Goal: Use online tool/utility: Utilize a website feature to perform a specific function

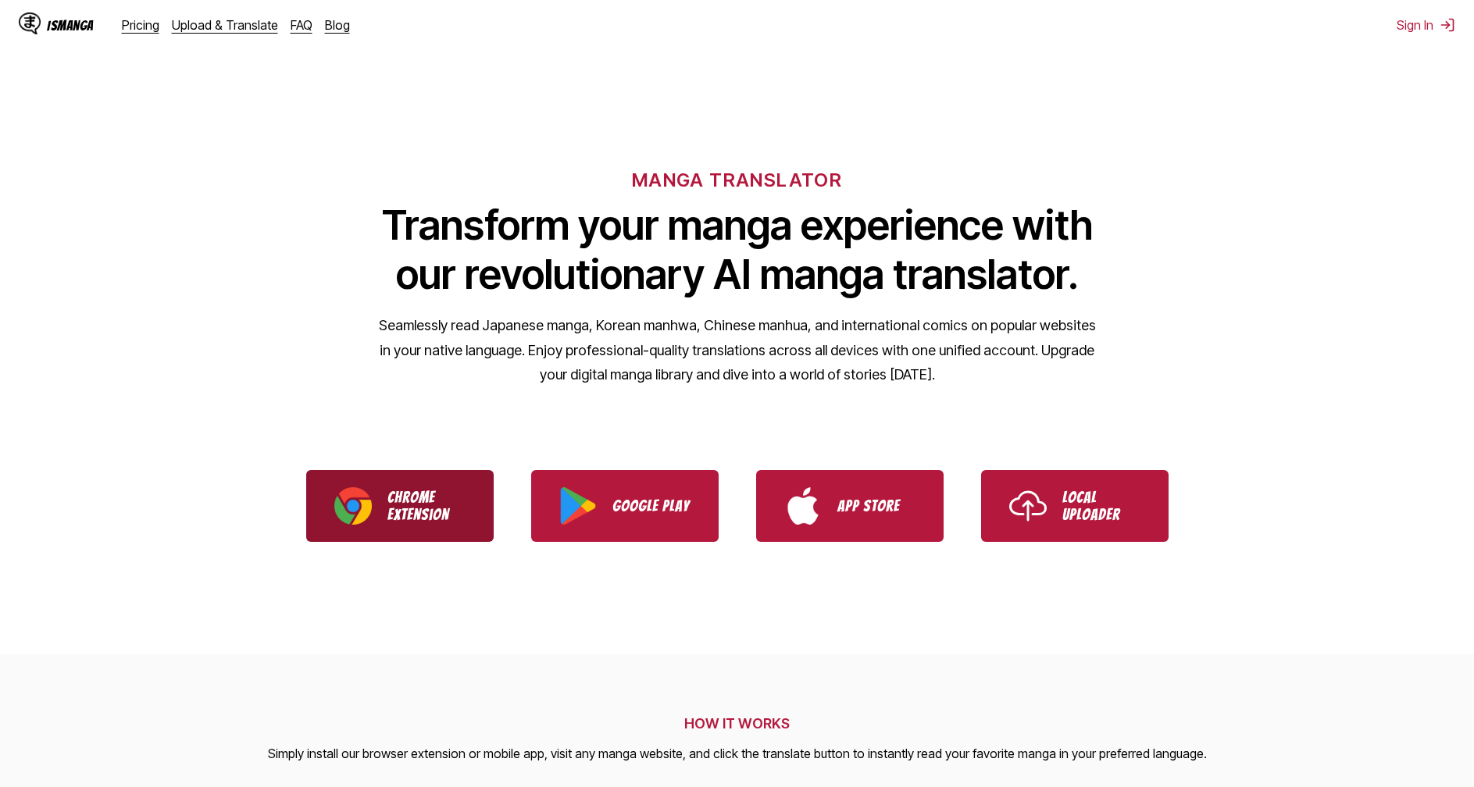
click at [387, 499] on p "Chrome Extension" at bounding box center [426, 506] width 78 height 34
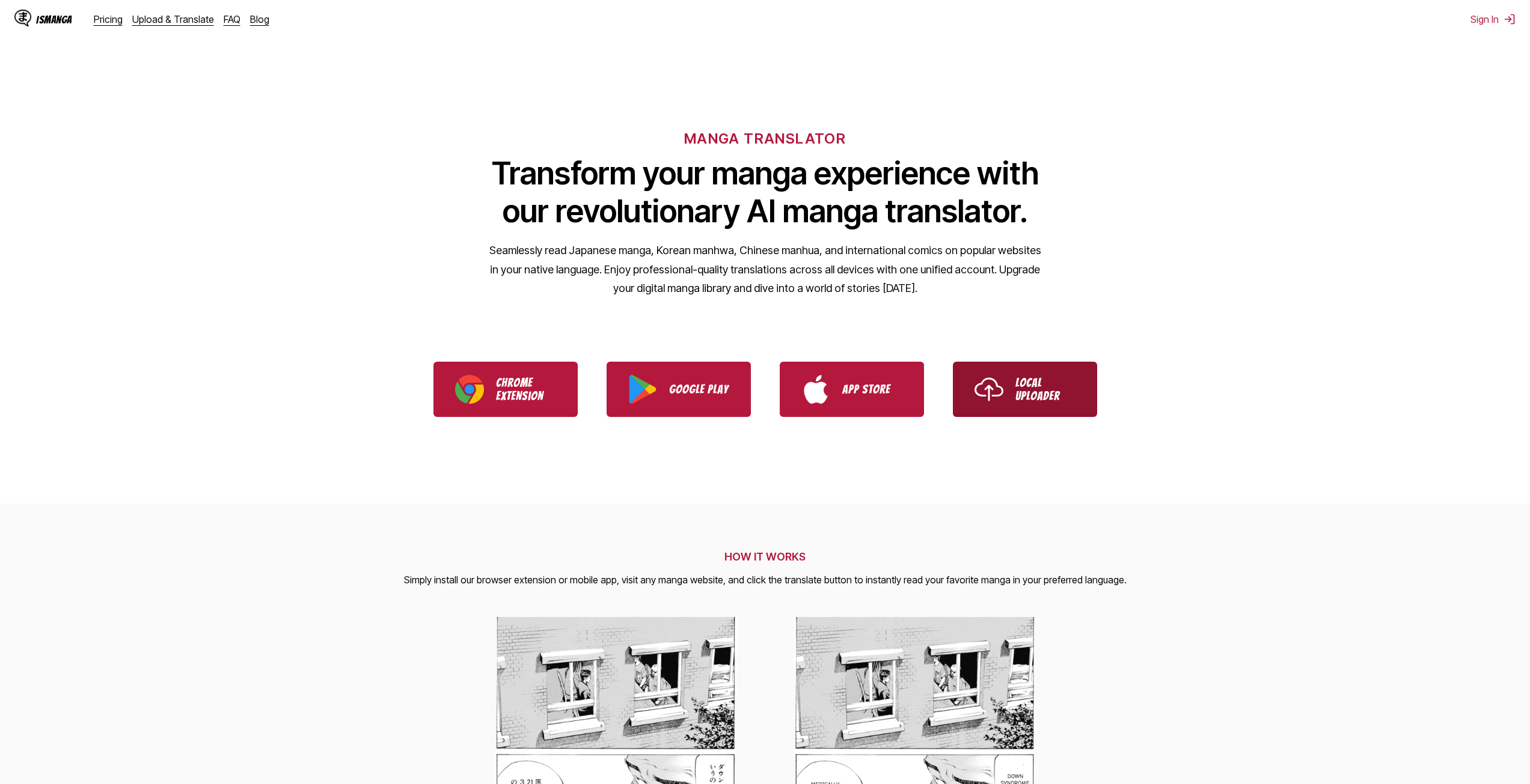
click at [1050, 392] on p "Local Uploader" at bounding box center [1045, 389] width 60 height 26
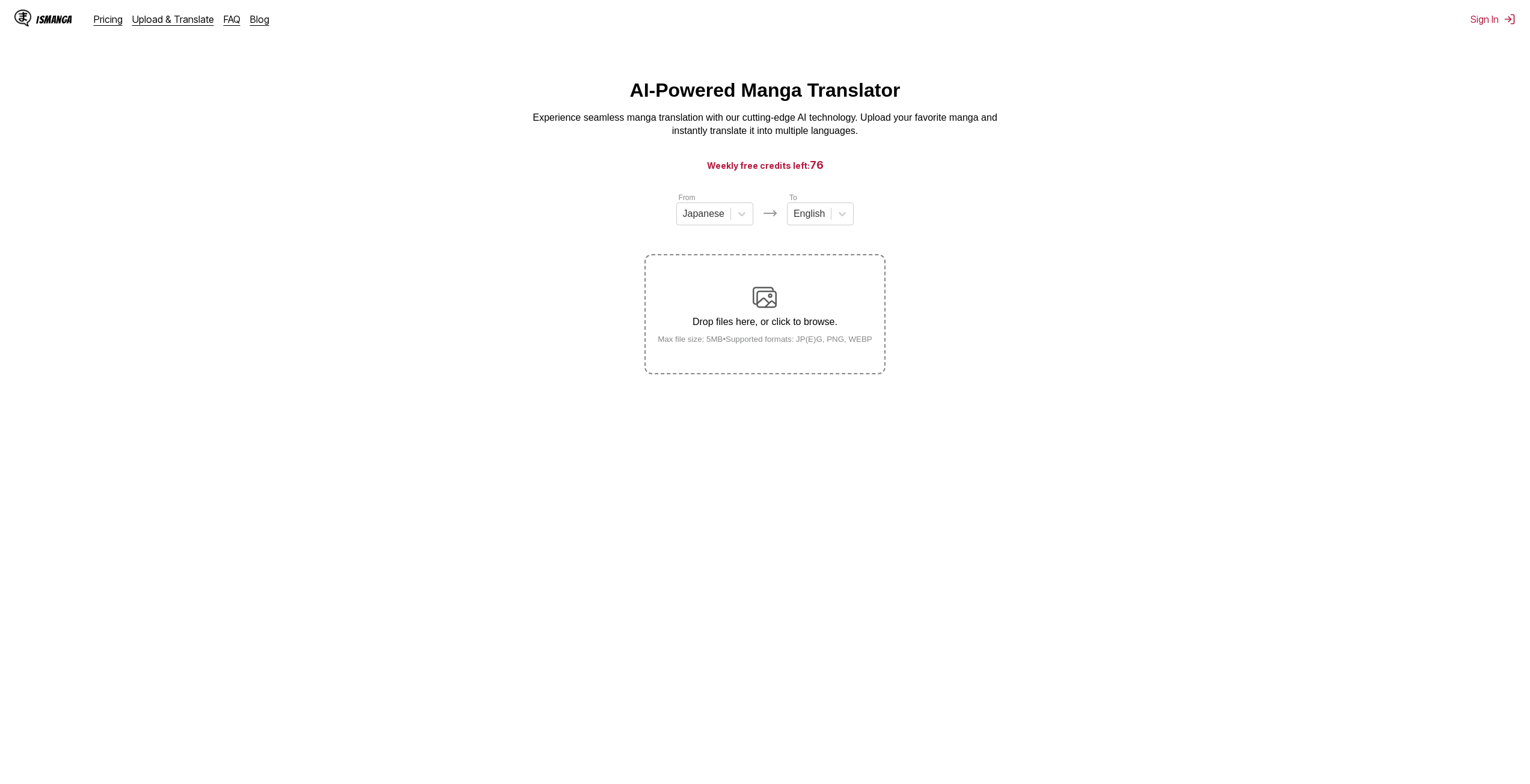
click at [333, 196] on section "From Japanese To English Drop files here, or click to browse. Max file size: 5M…" at bounding box center [764, 282] width 1511 height 182
click at [740, 312] on div "Drop files here, or click to browse. Max file size: 5MB • Supported formats: JP…" at bounding box center [765, 315] width 234 height 58
click at [764, 297] on img at bounding box center [764, 297] width 24 height 24
click at [0, 0] on input "Drop files here, or click to browse. Max file size: 5MB • Supported formats: JP…" at bounding box center [0, 0] width 0 height 0
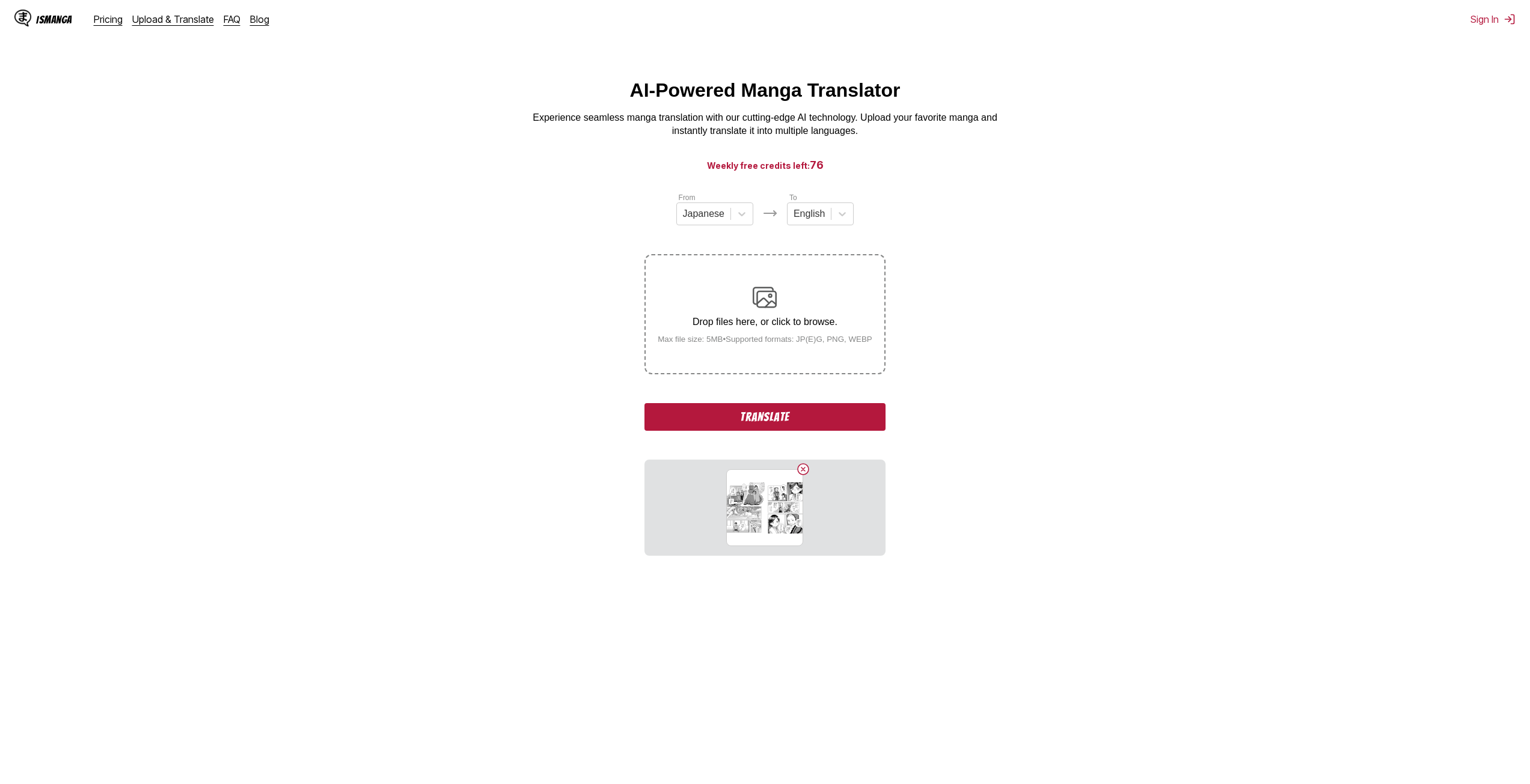
click at [710, 415] on button "Translate" at bounding box center [764, 417] width 240 height 28
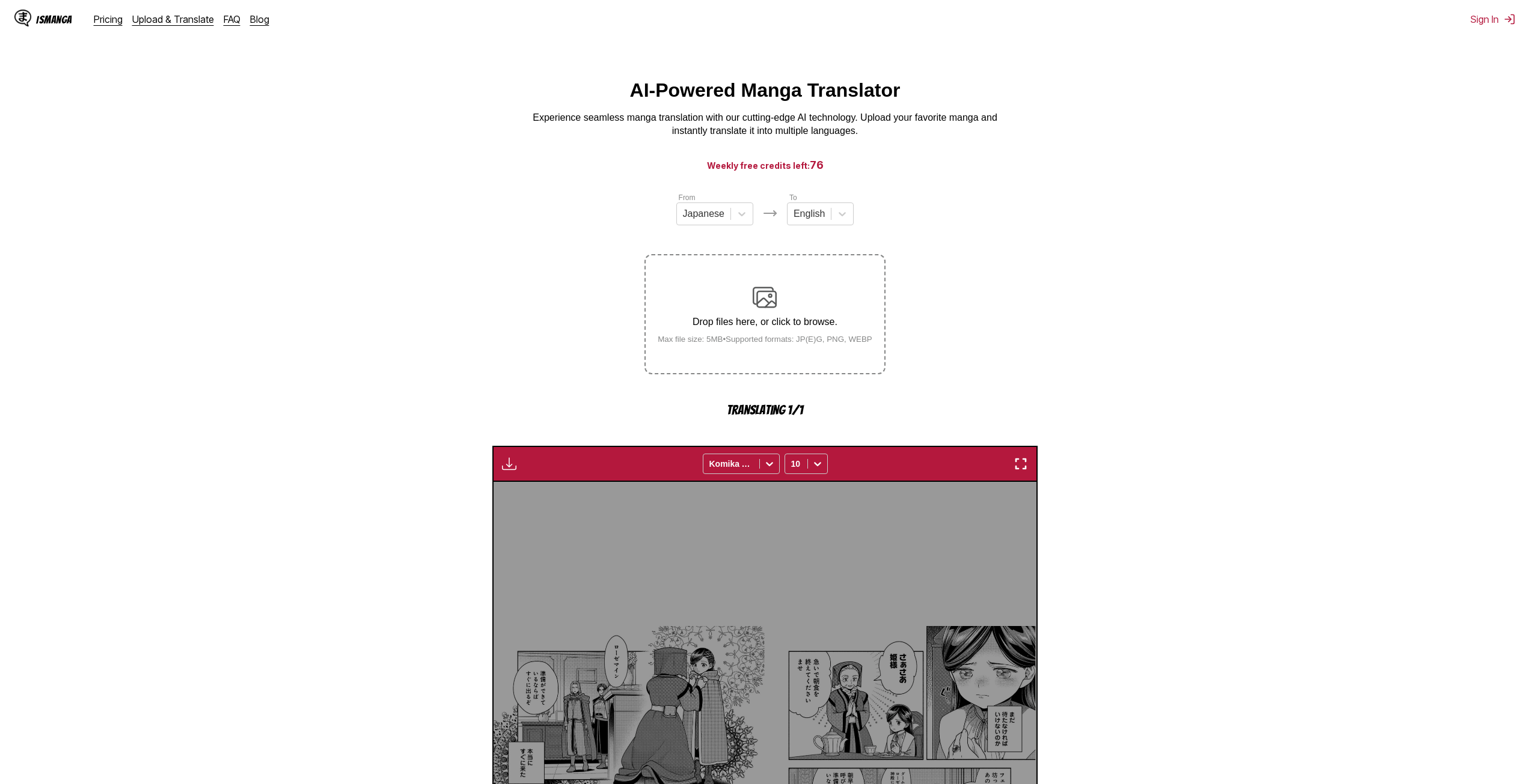
scroll to position [354, 0]
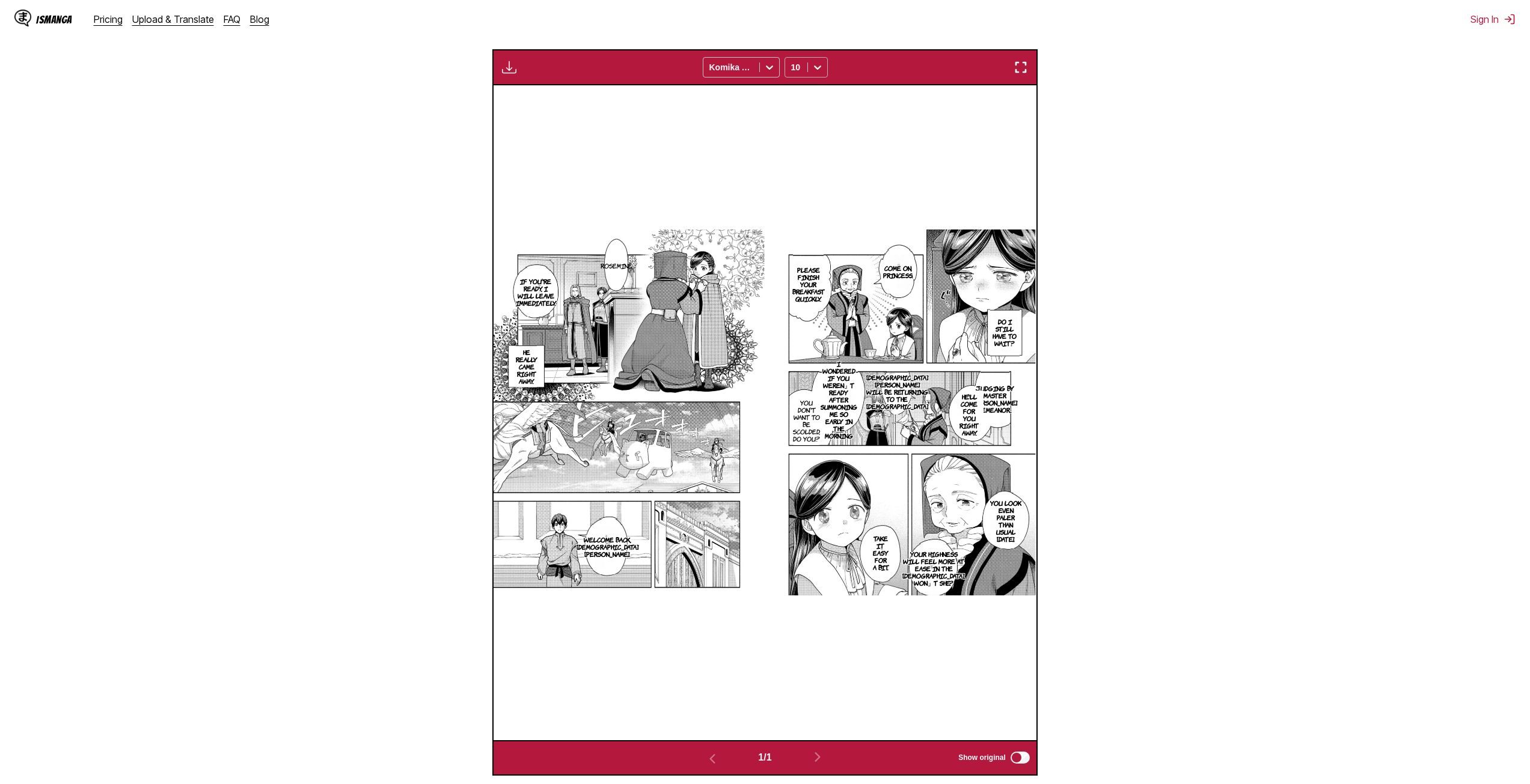
click at [817, 70] on icon at bounding box center [817, 67] width 7 height 4
click at [803, 156] on div "12" at bounding box center [806, 147] width 43 height 18
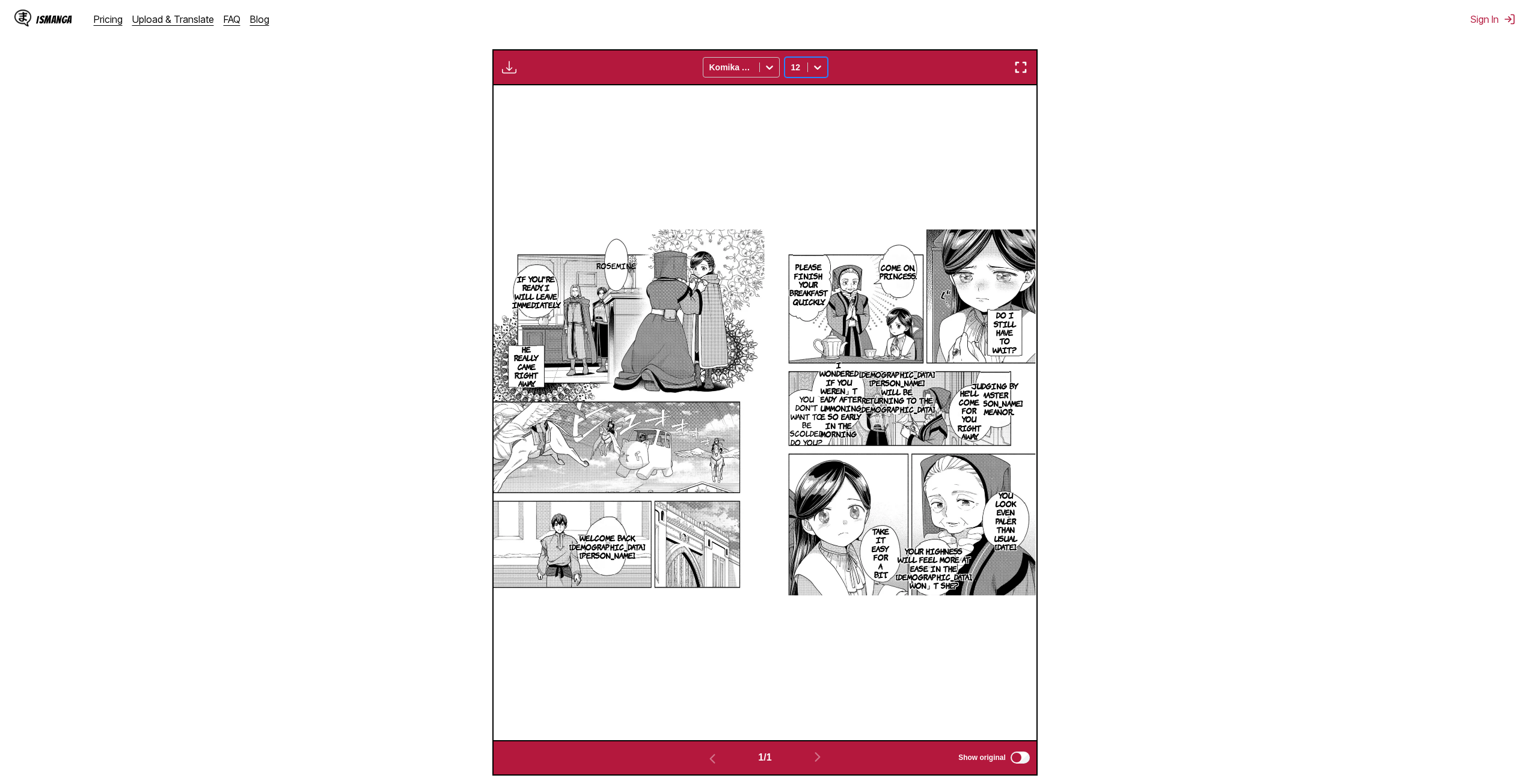
click at [818, 73] on icon at bounding box center [817, 68] width 12 height 12
click at [804, 133] on div "10" at bounding box center [806, 129] width 43 height 18
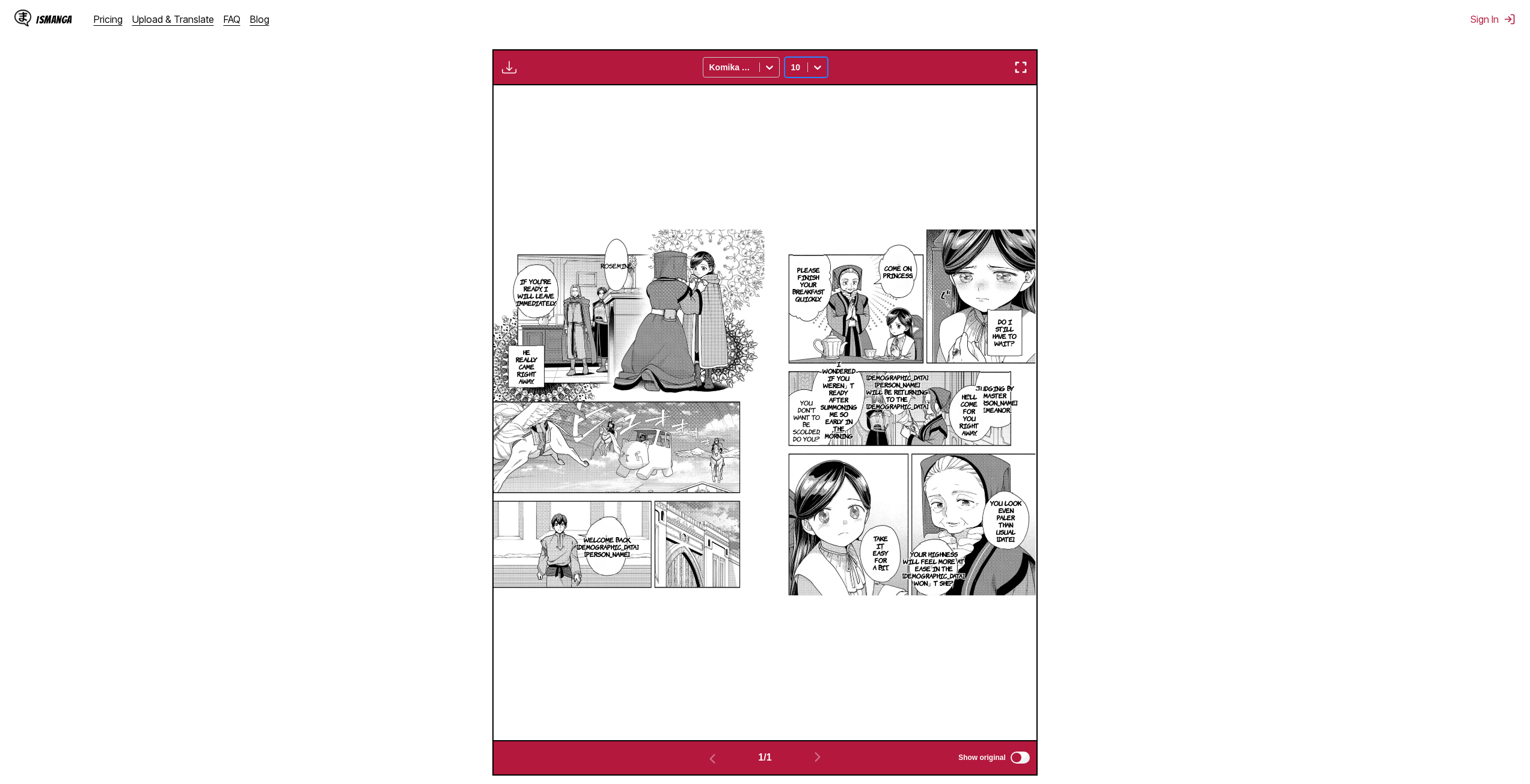
click at [1017, 67] on img "button" at bounding box center [1021, 67] width 15 height 15
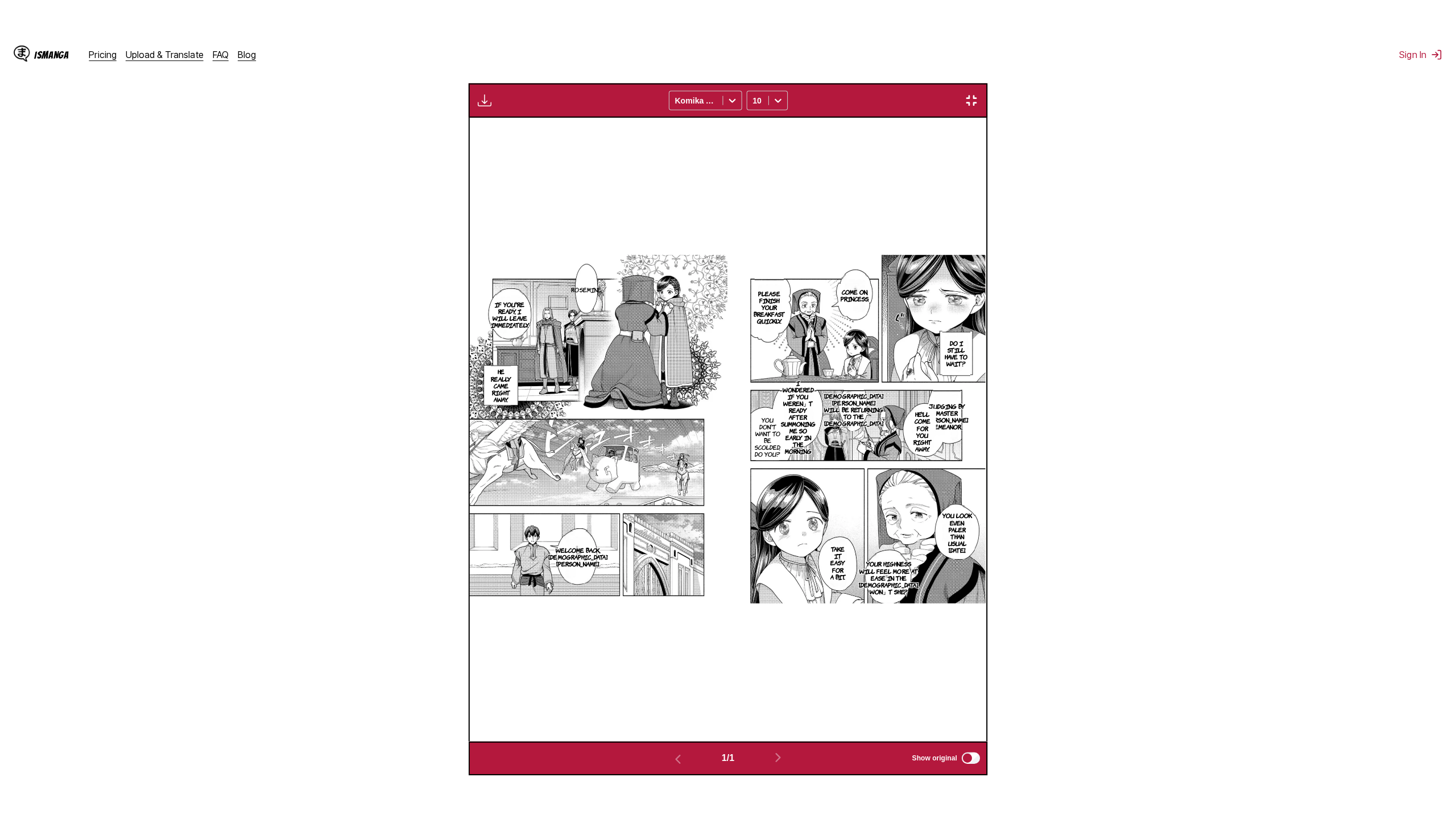
scroll to position [99, 0]
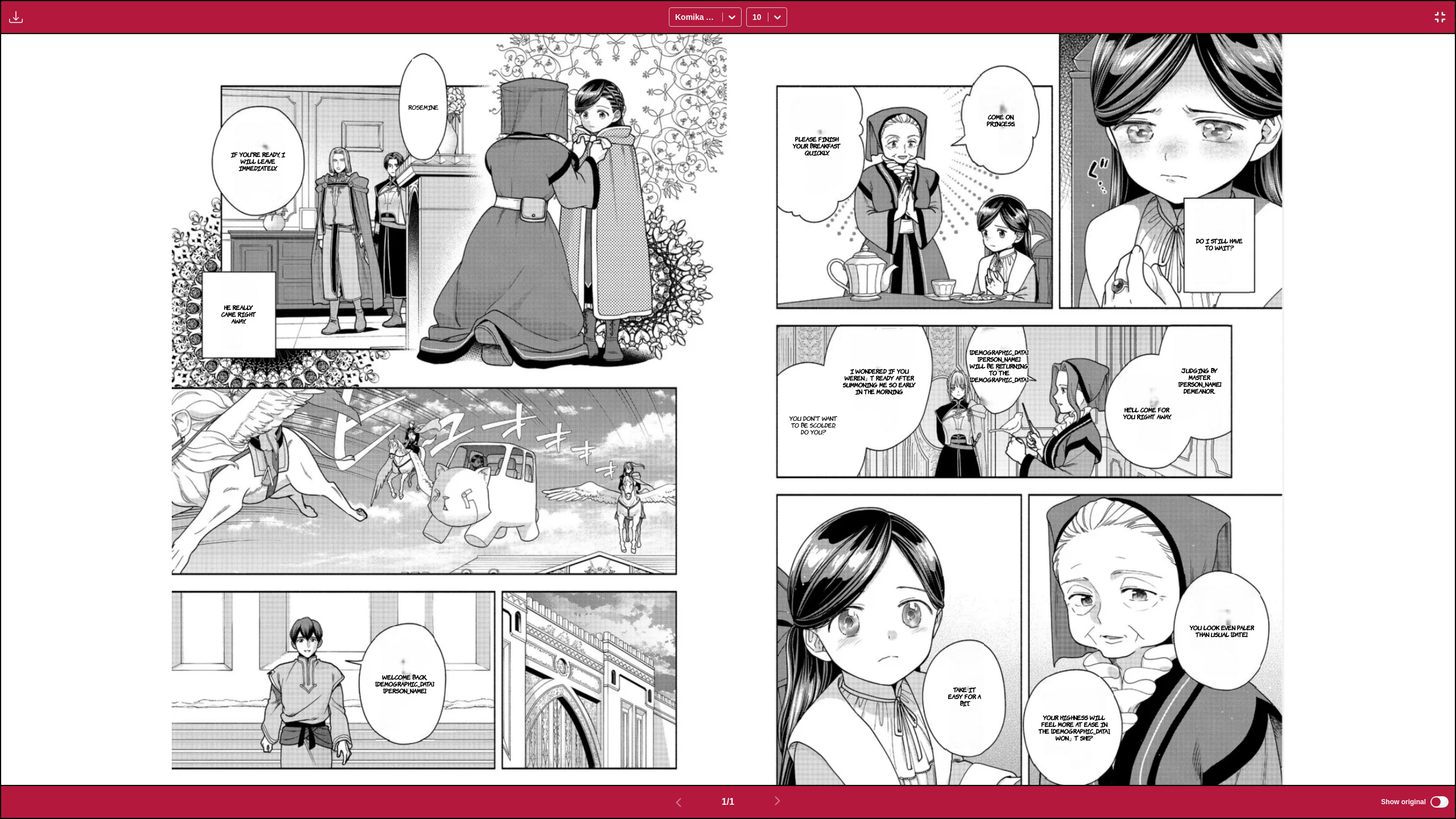
click at [1446, 9] on button "button" at bounding box center [1440, 17] width 20 height 15
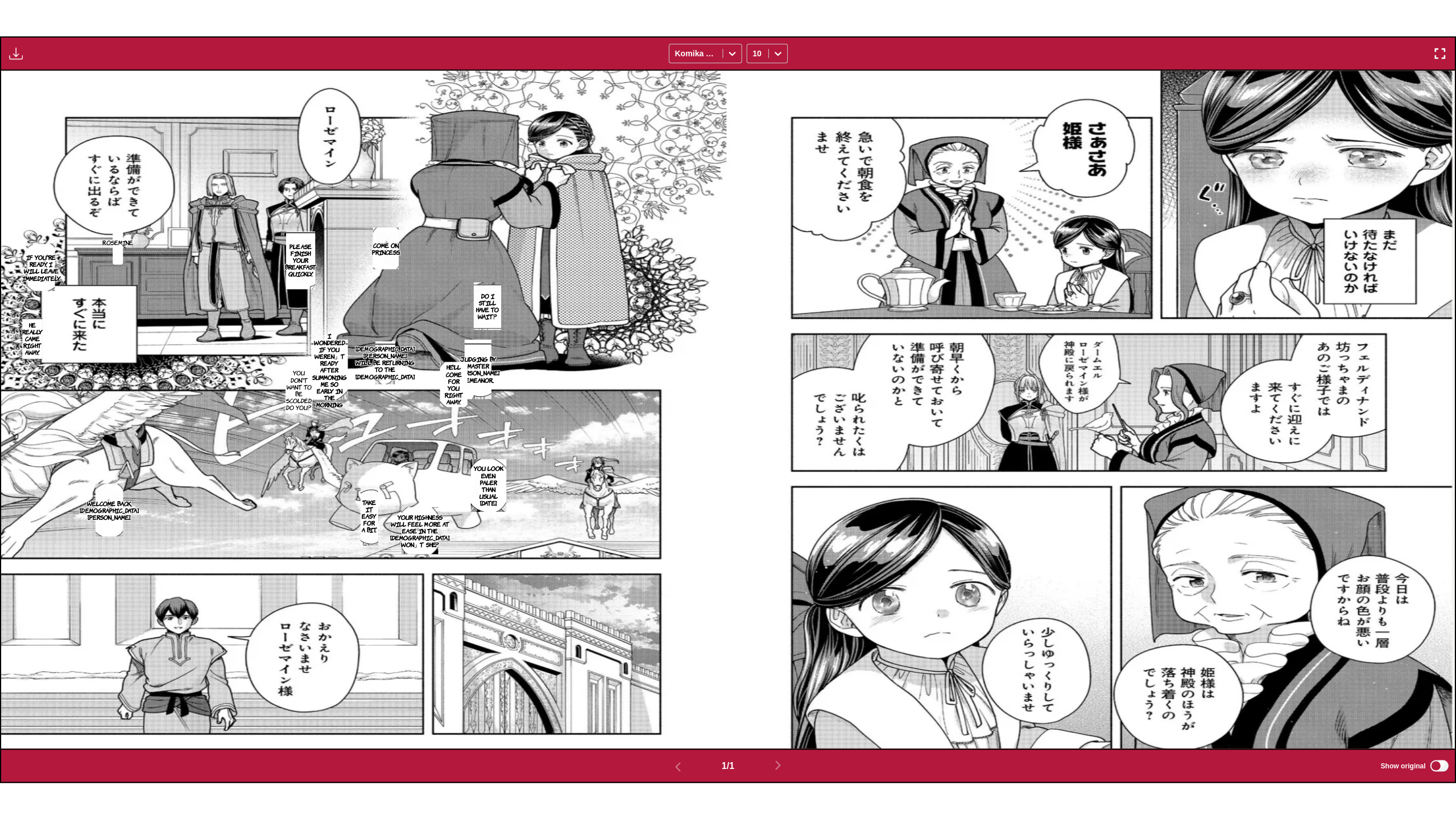
scroll to position [10, 0]
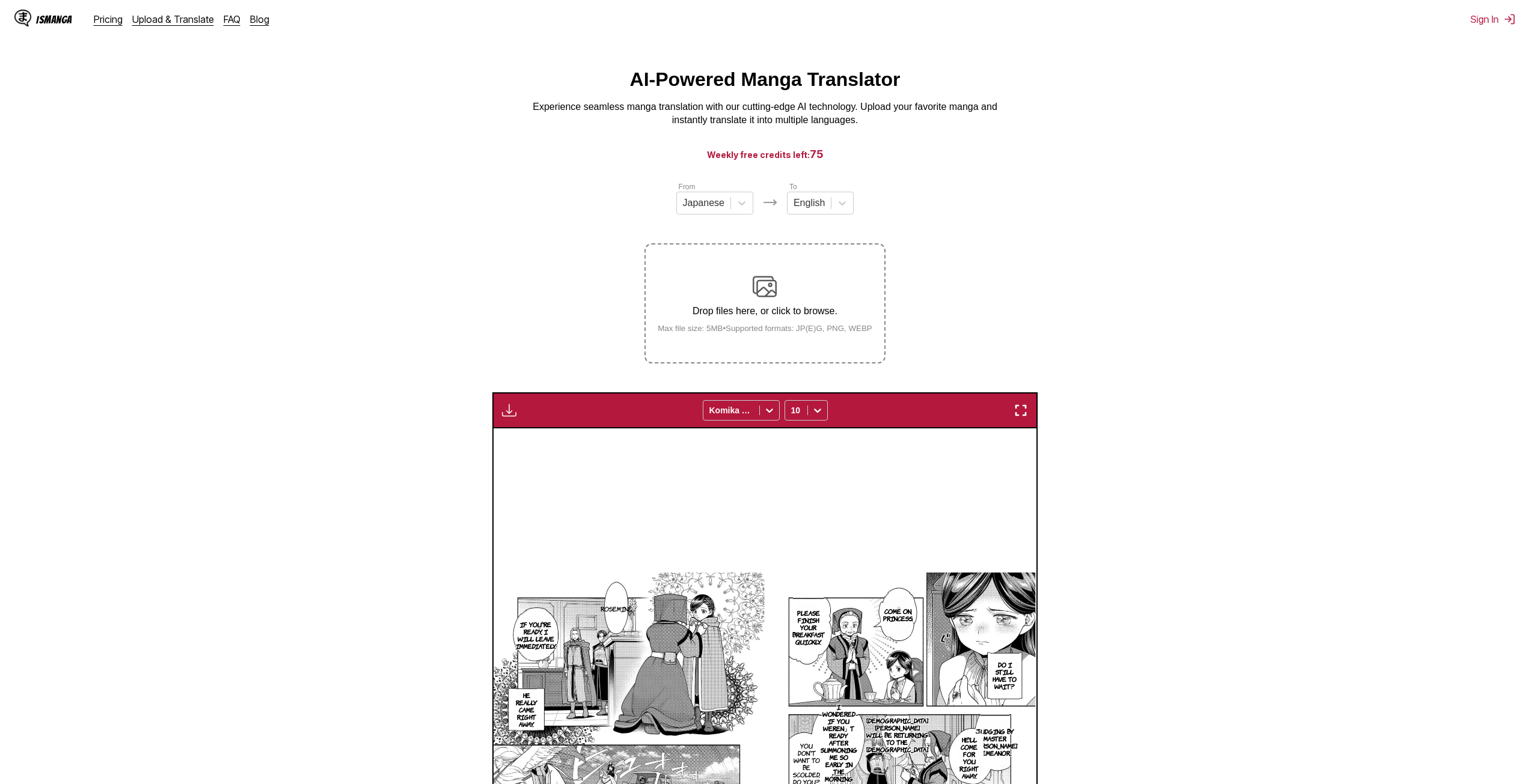
click at [282, 125] on div "AI-Powered Manga Translator Experience seamless manga translation with our cutt…" at bounding box center [764, 98] width 1511 height 59
click at [743, 295] on div "Drop files here, or click to browse. Max file size: 5MB • Supported formats: JP…" at bounding box center [765, 304] width 234 height 58
click at [0, 0] on input "Drop files here, or click to browse. Max file size: 5MB • Supported formats: JP…" at bounding box center [0, 0] width 0 height 0
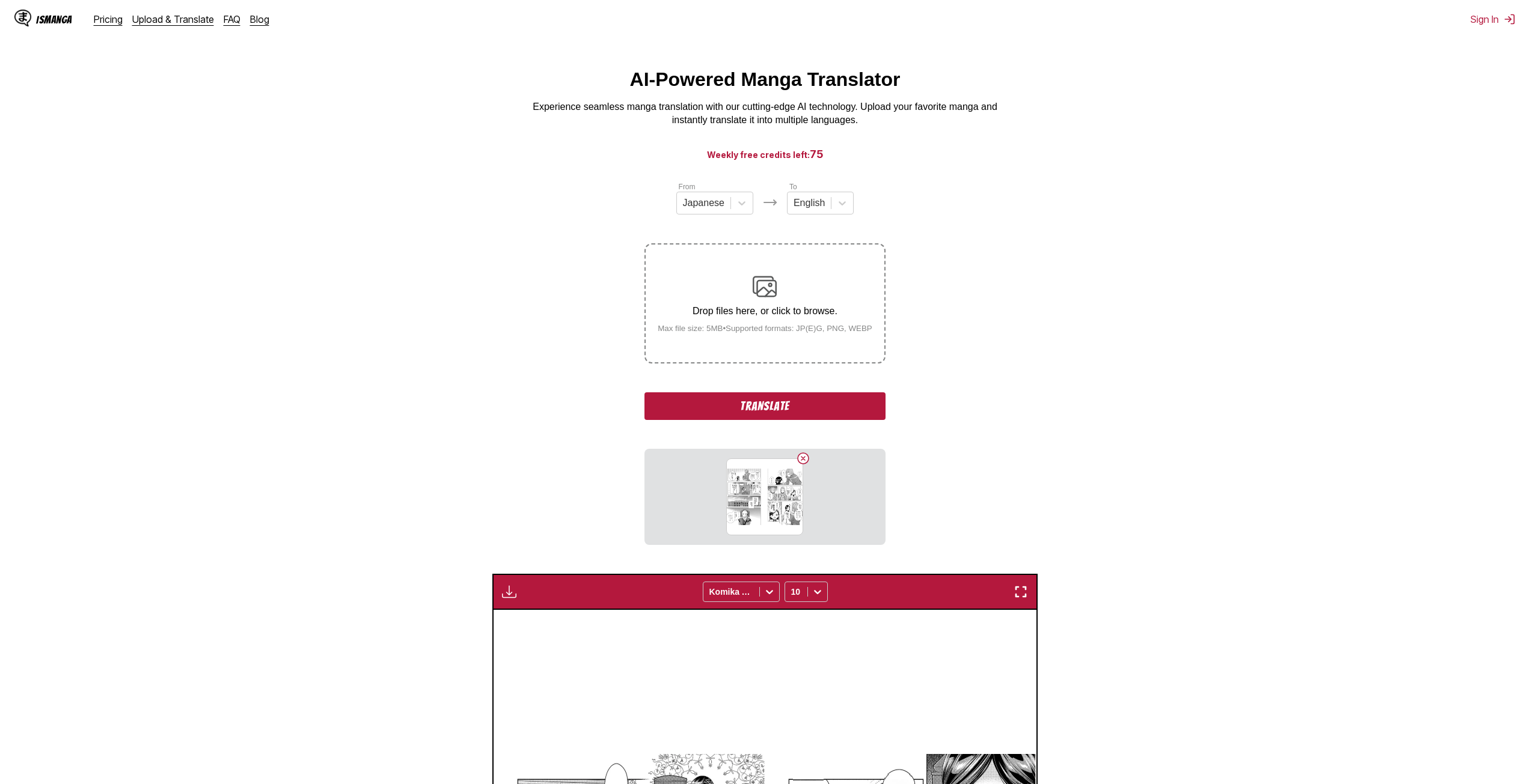
click at [727, 404] on button "Translate" at bounding box center [764, 406] width 240 height 28
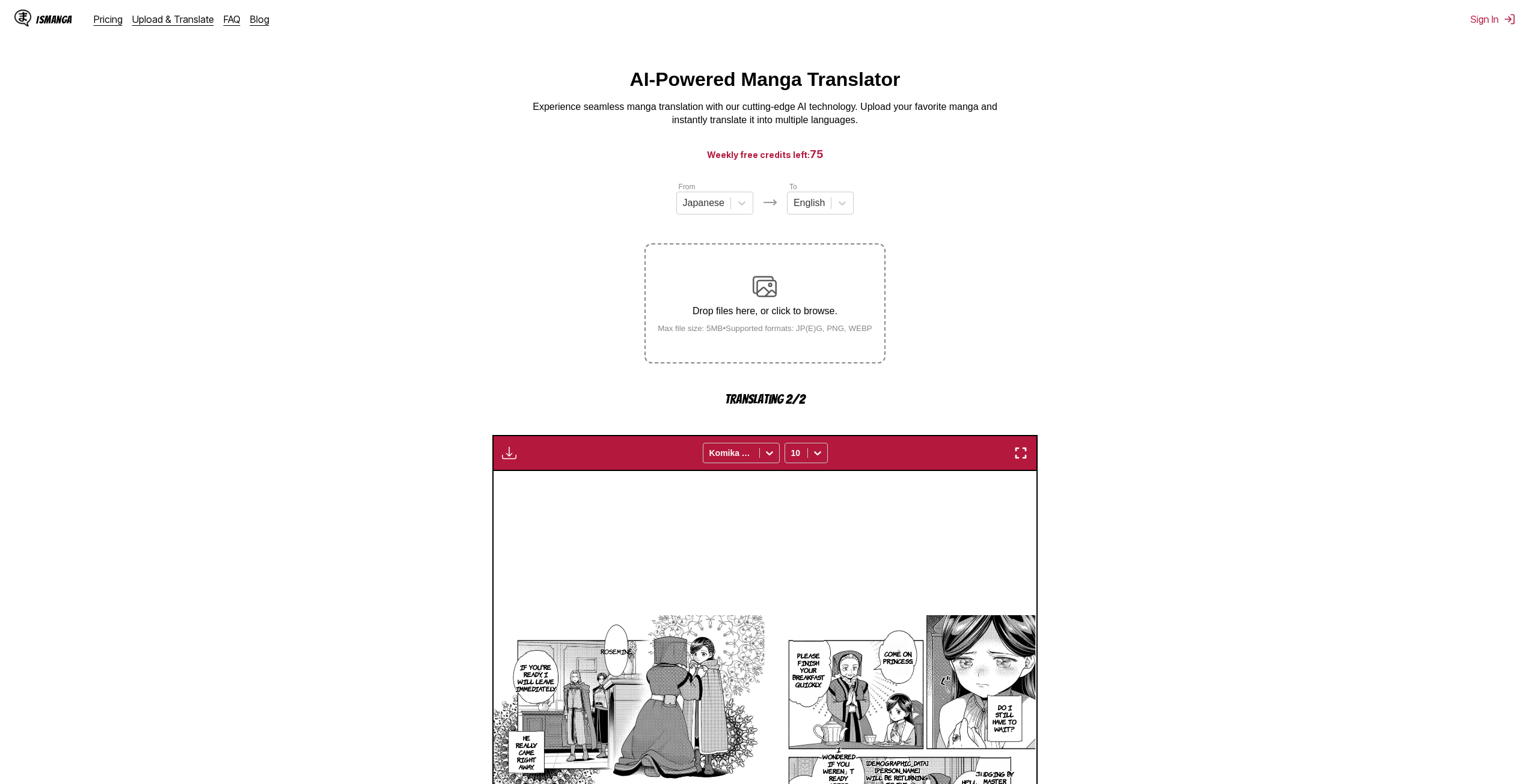
click at [1025, 452] on img "button" at bounding box center [1021, 452] width 15 height 15
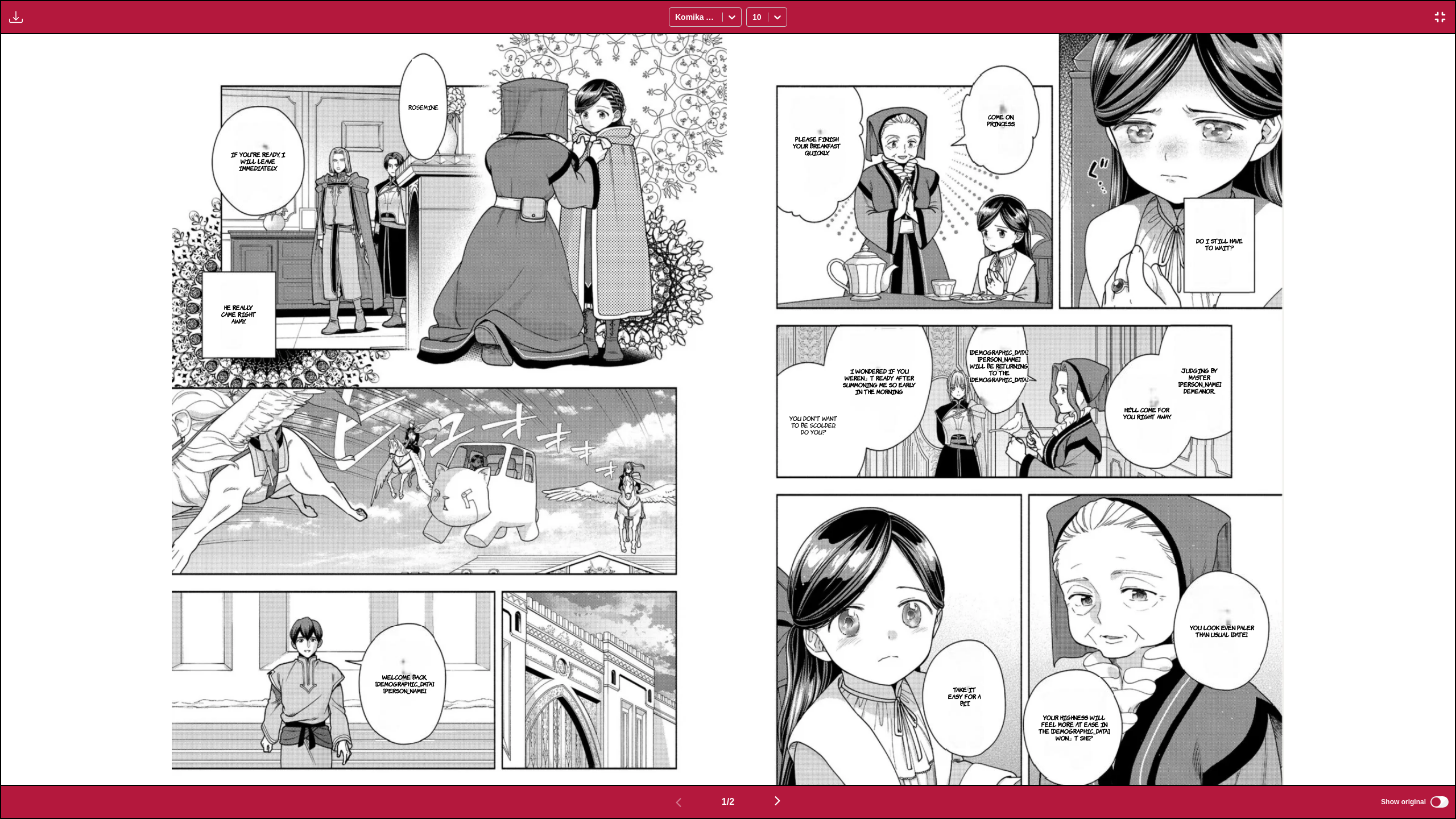
click at [1447, 8] on div "Available for premium users only Komika Axis 10" at bounding box center [728, 17] width 1456 height 34
click at [1440, 17] on img "button" at bounding box center [1440, 17] width 14 height 14
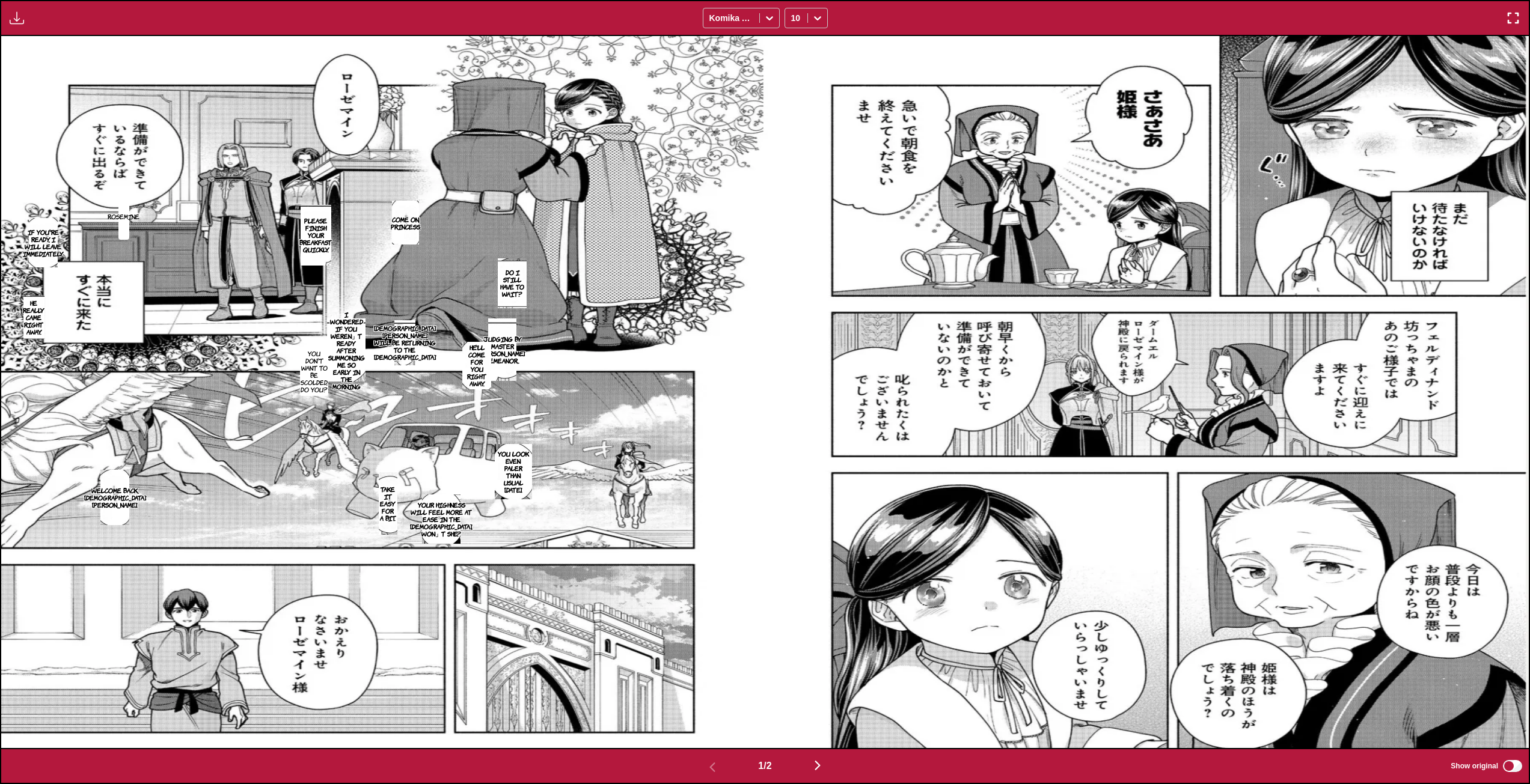
scroll to position [502, 0]
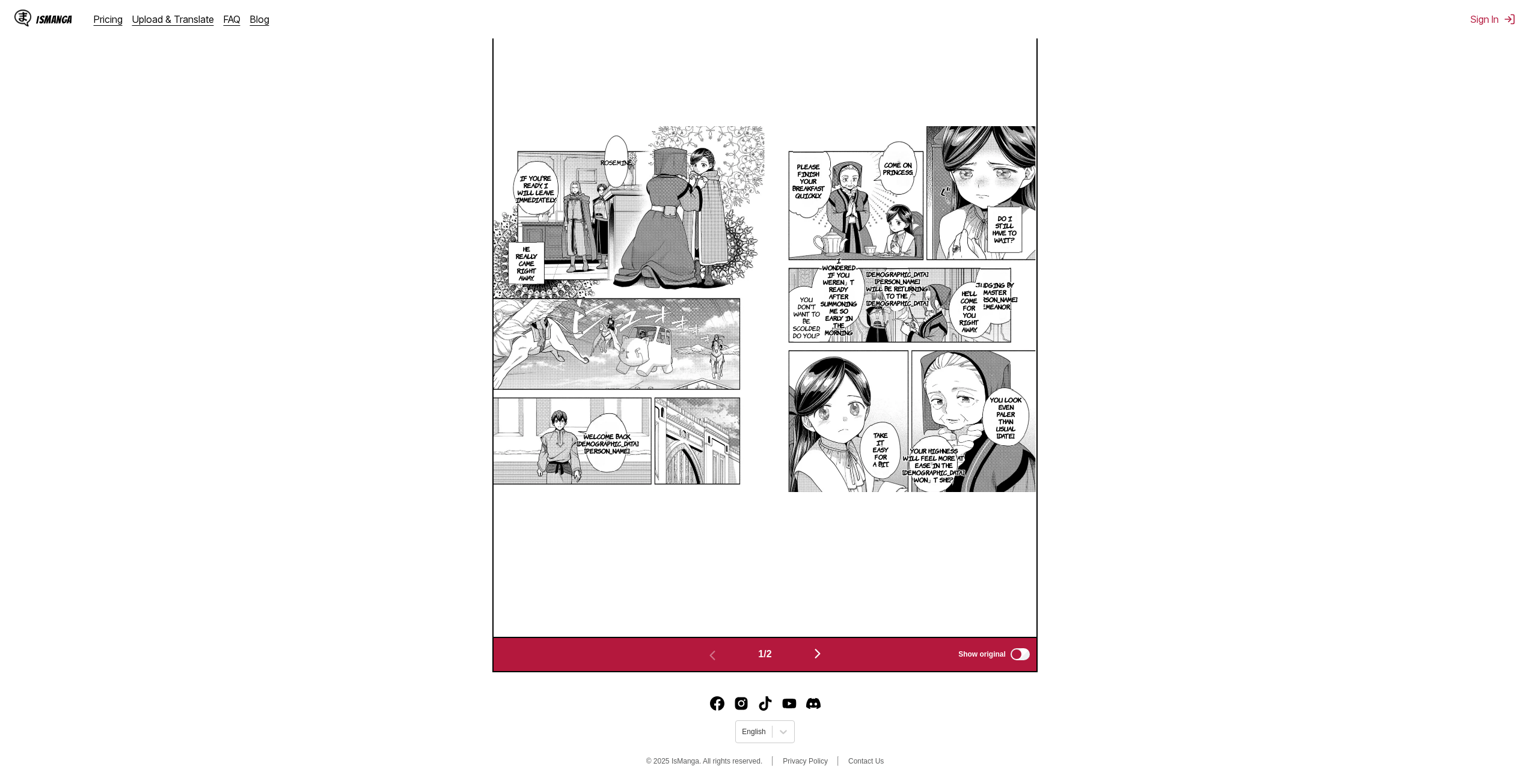
click at [817, 655] on img "button" at bounding box center [817, 653] width 15 height 15
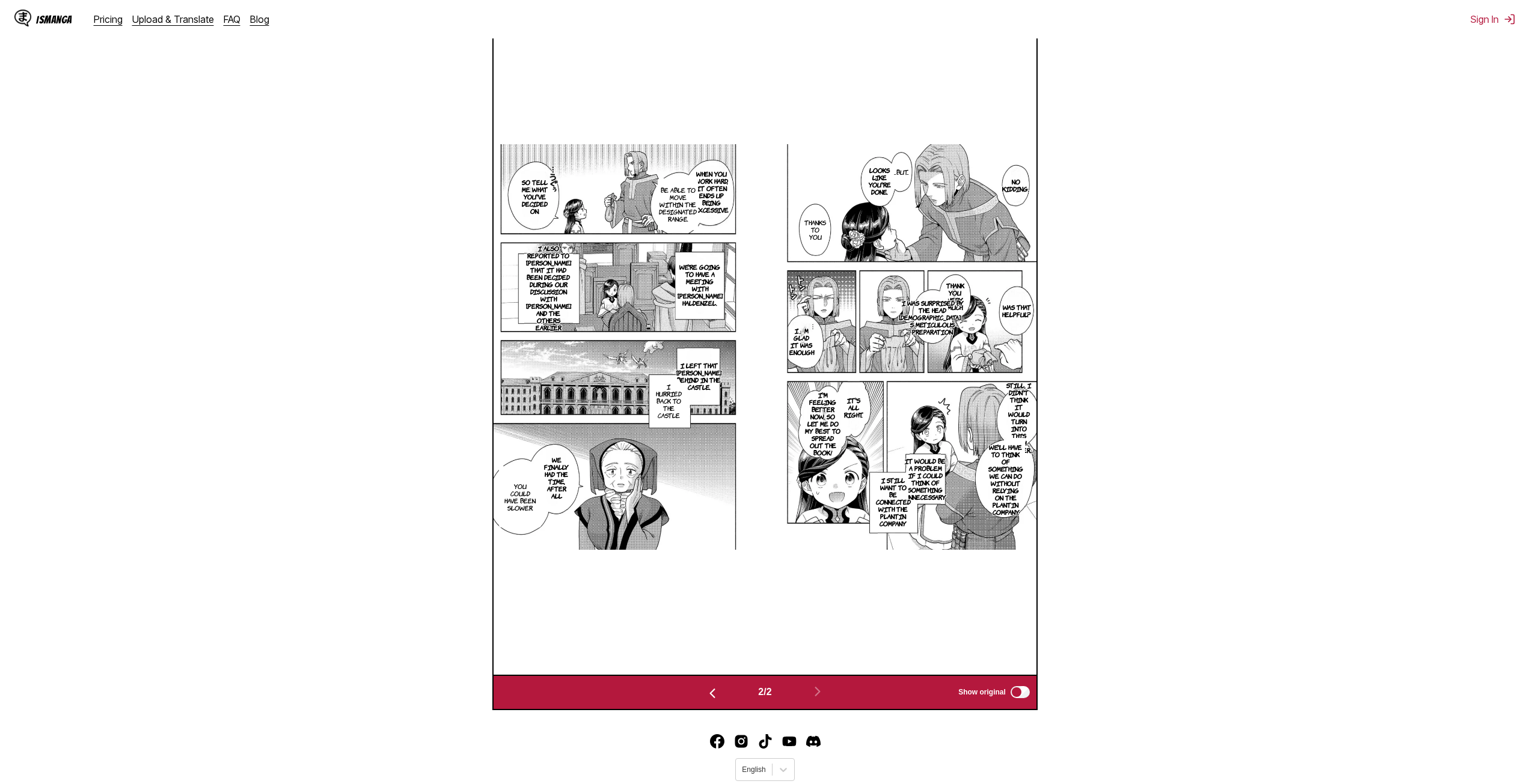
scroll to position [381, 0]
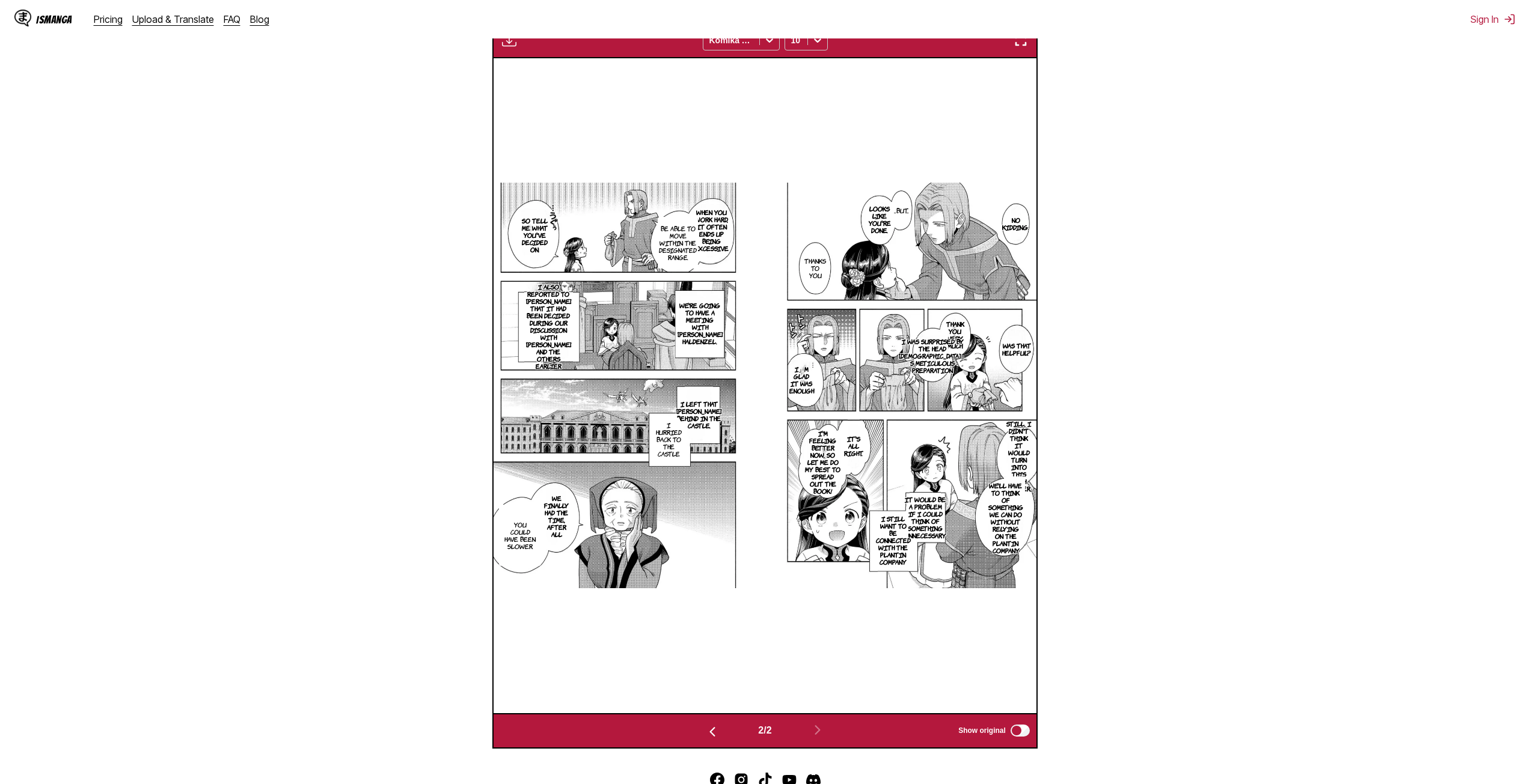
click at [790, 345] on img at bounding box center [764, 385] width 543 height 405
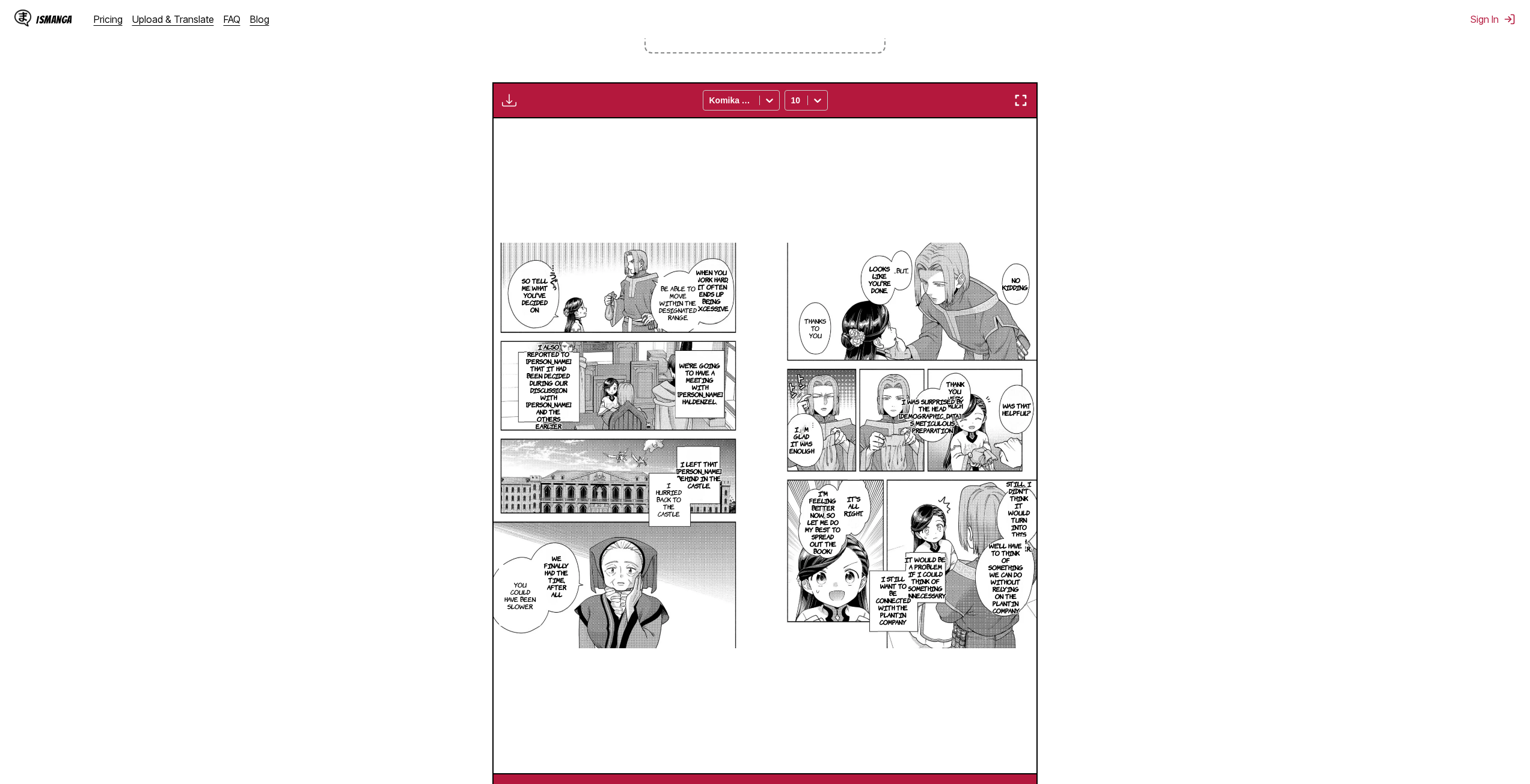
click at [1023, 98] on img "button" at bounding box center [1021, 100] width 15 height 15
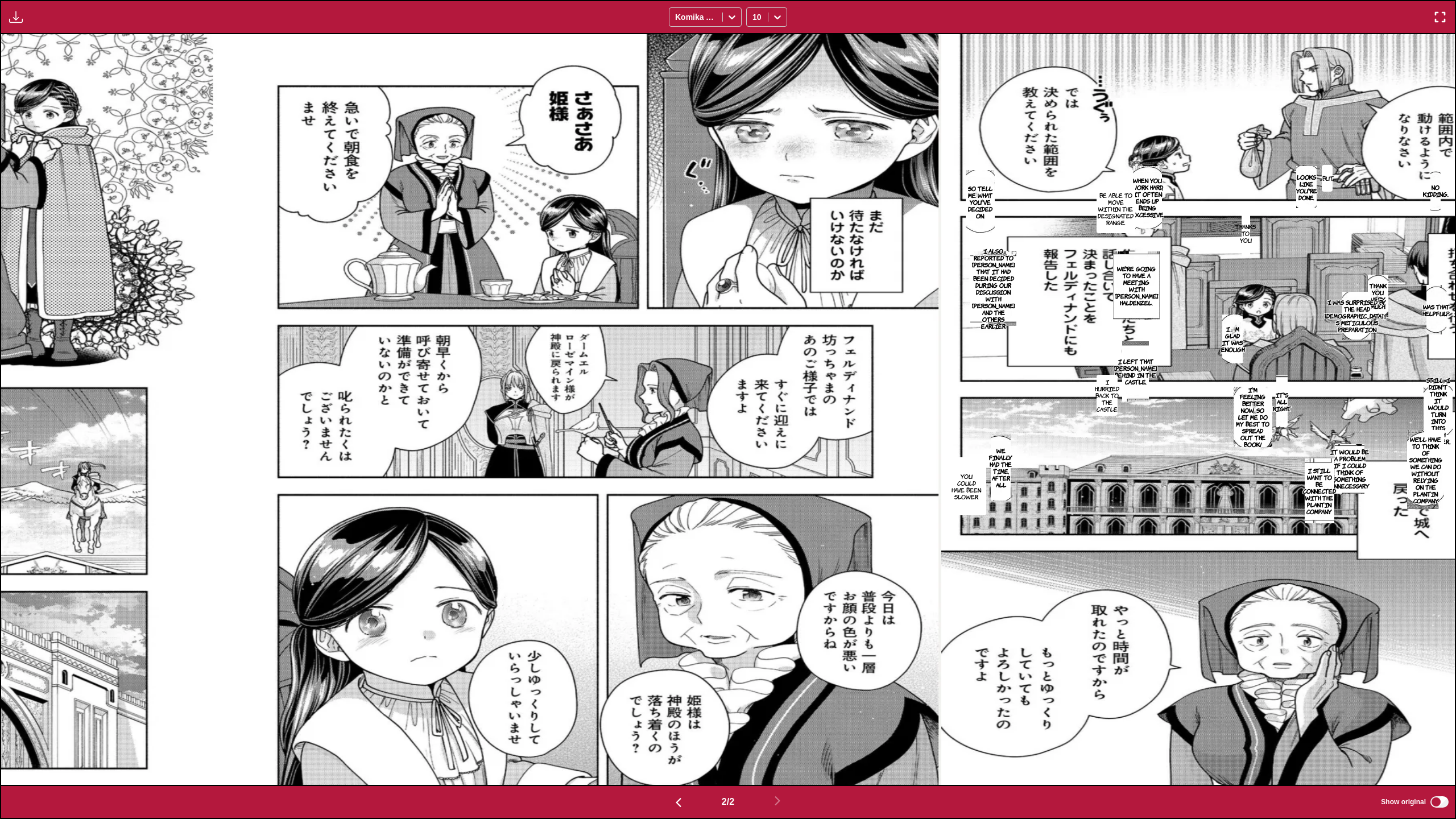
scroll to position [0, 1454]
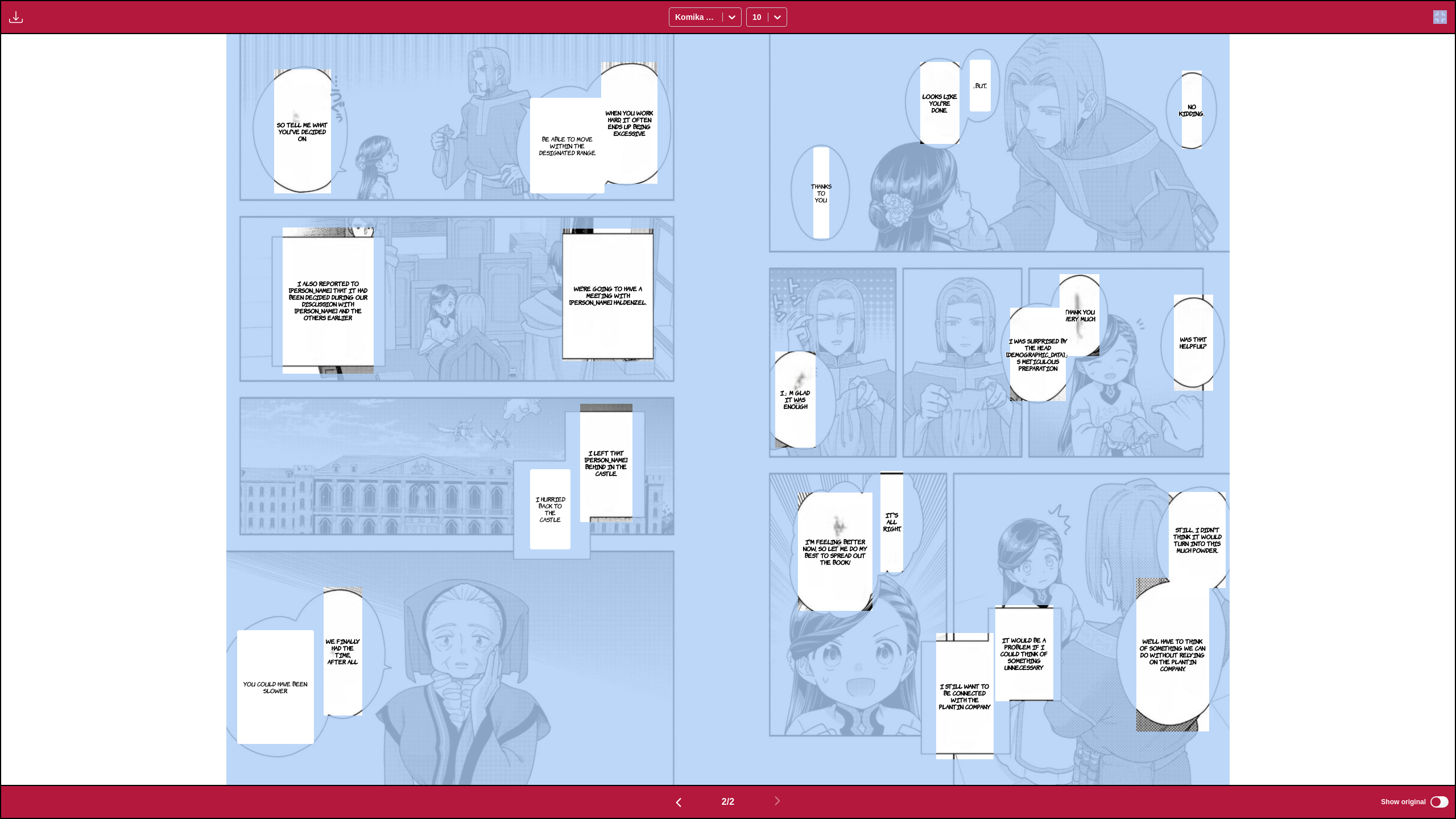
click at [1074, 60] on div "Available for premium users only Komika Axis 10 Come on, princess. Rosemine Ple…" at bounding box center [728, 409] width 1456 height 819
click at [1440, 20] on img "button" at bounding box center [1440, 17] width 14 height 14
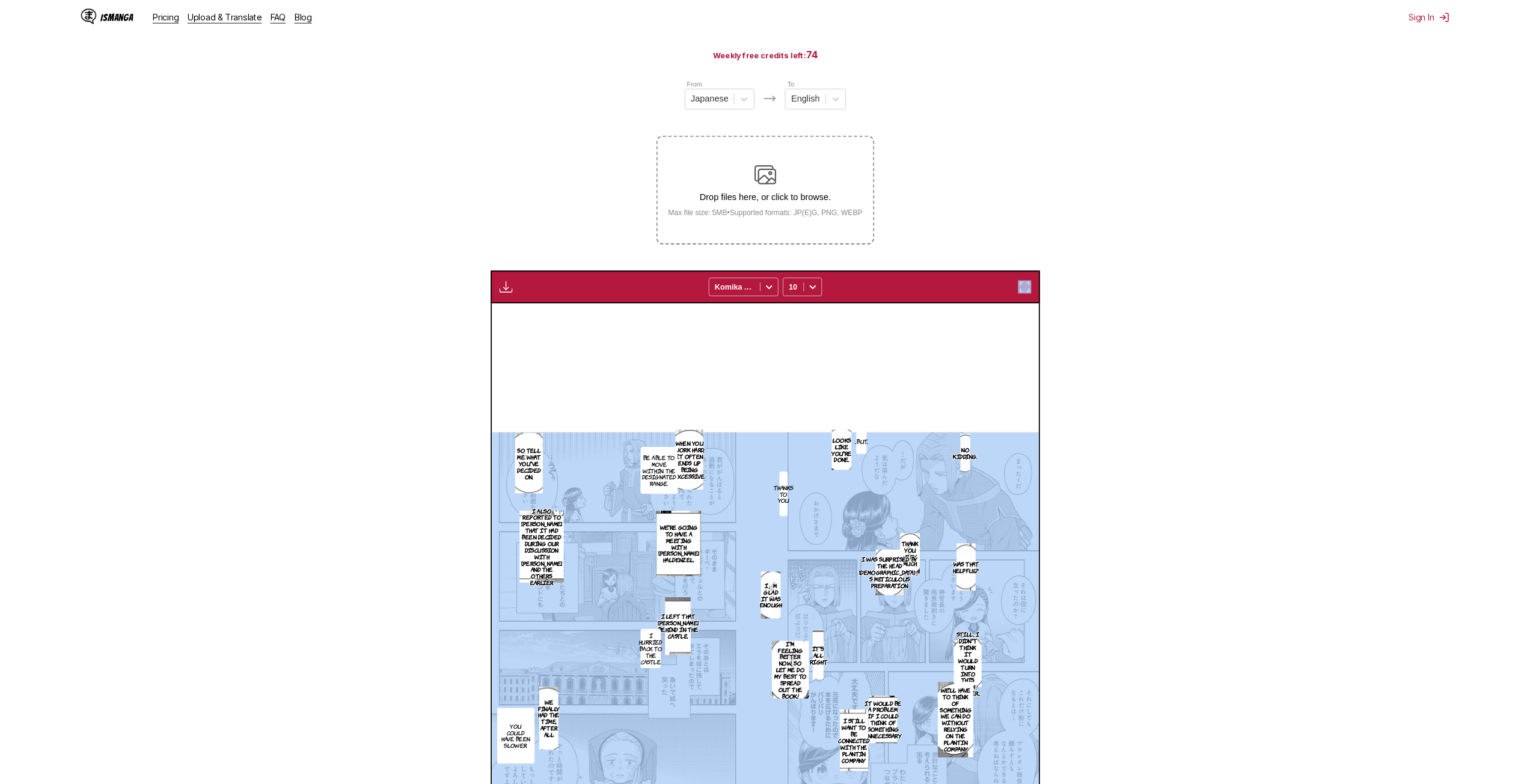
scroll to position [0, 543]
